Goal: Entertainment & Leisure: Consume media (video, audio)

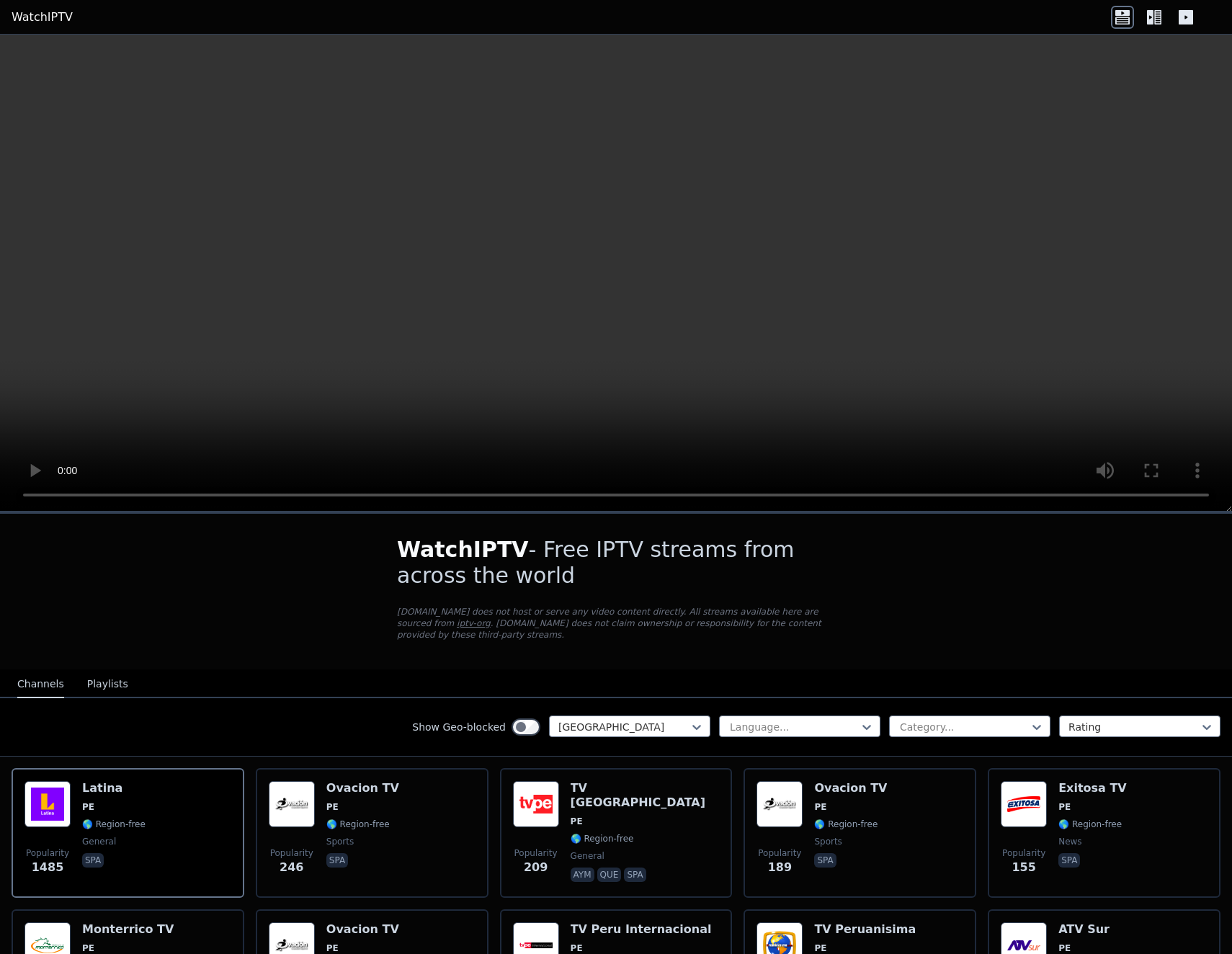
click at [993, 669] on nav "Channels Playlists" at bounding box center [616, 683] width 1232 height 29
